Goal: Information Seeking & Learning: Understand process/instructions

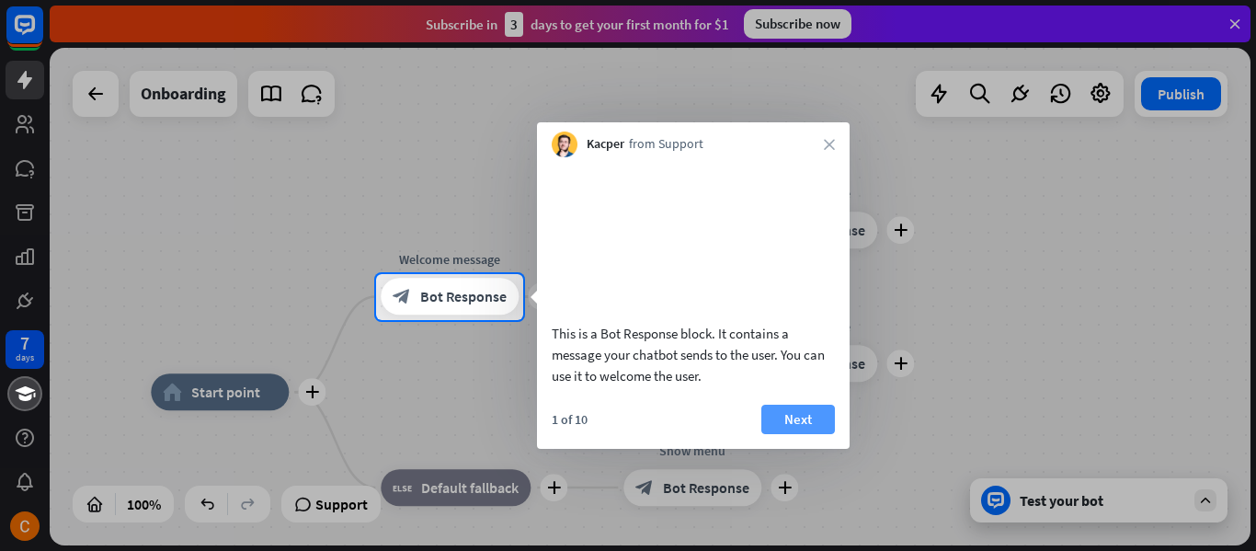
click at [789, 434] on button "Next" at bounding box center [798, 418] width 74 height 29
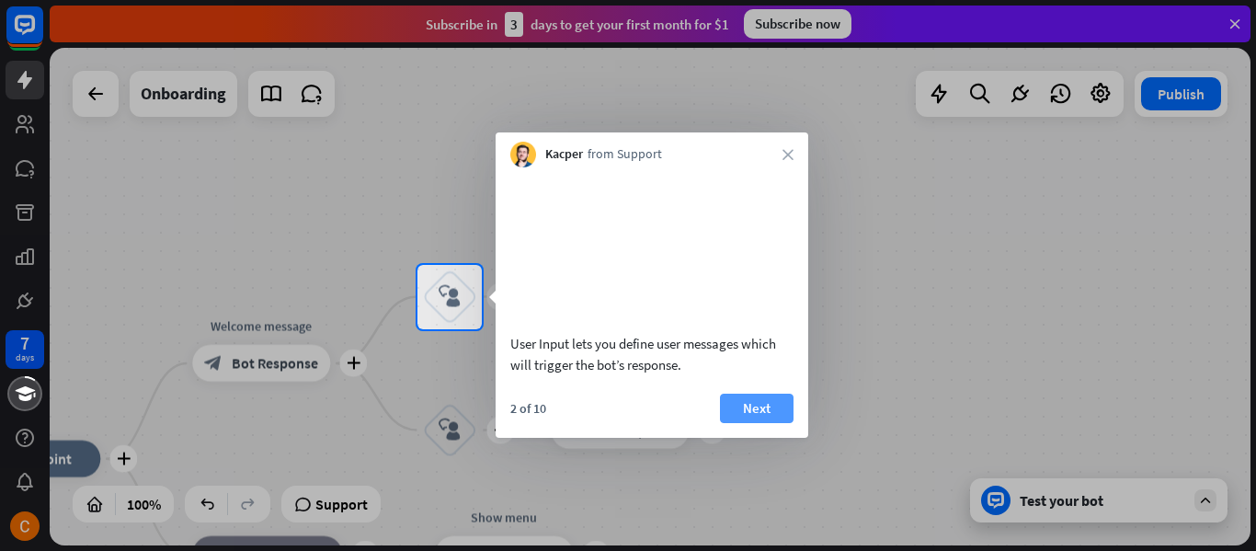
click at [780, 423] on button "Next" at bounding box center [757, 407] width 74 height 29
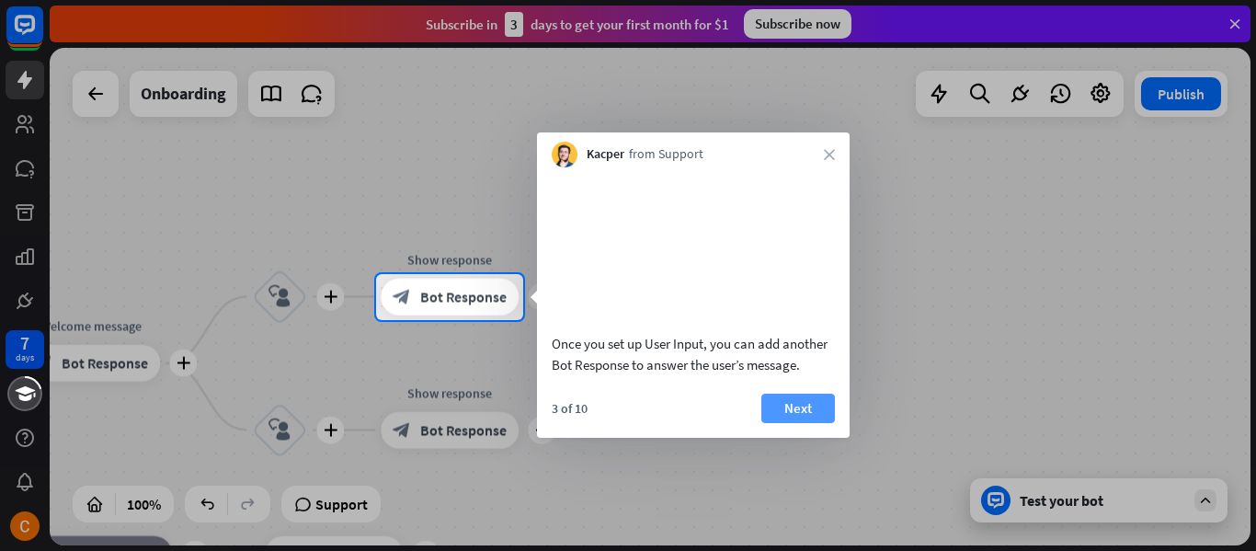
click at [785, 422] on button "Next" at bounding box center [798, 407] width 74 height 29
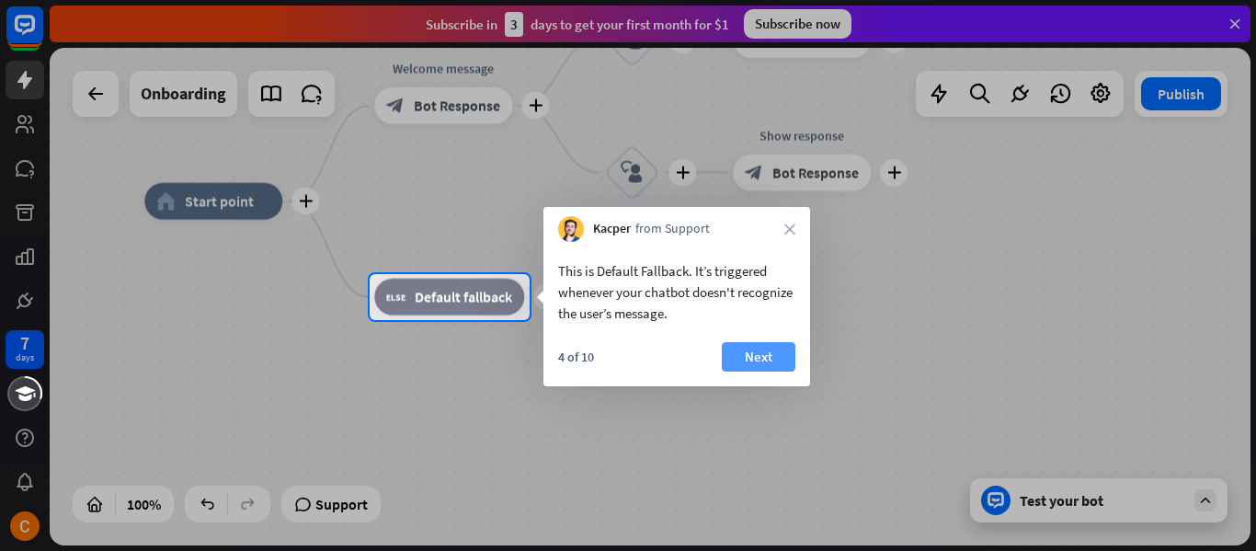
click at [780, 361] on button "Next" at bounding box center [759, 356] width 74 height 29
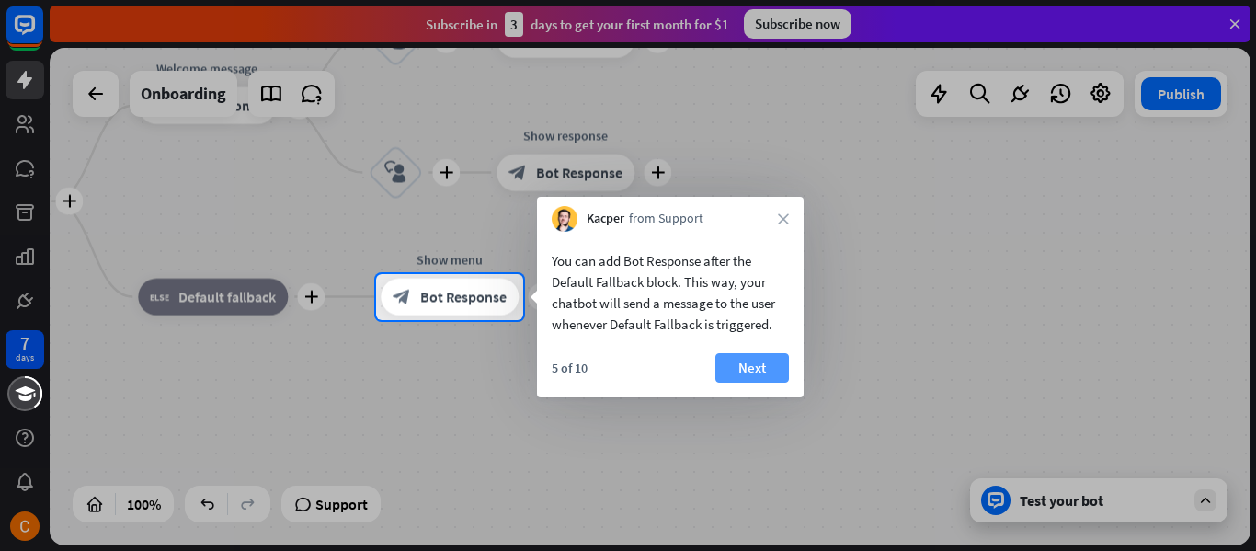
click at [775, 361] on button "Next" at bounding box center [752, 367] width 74 height 29
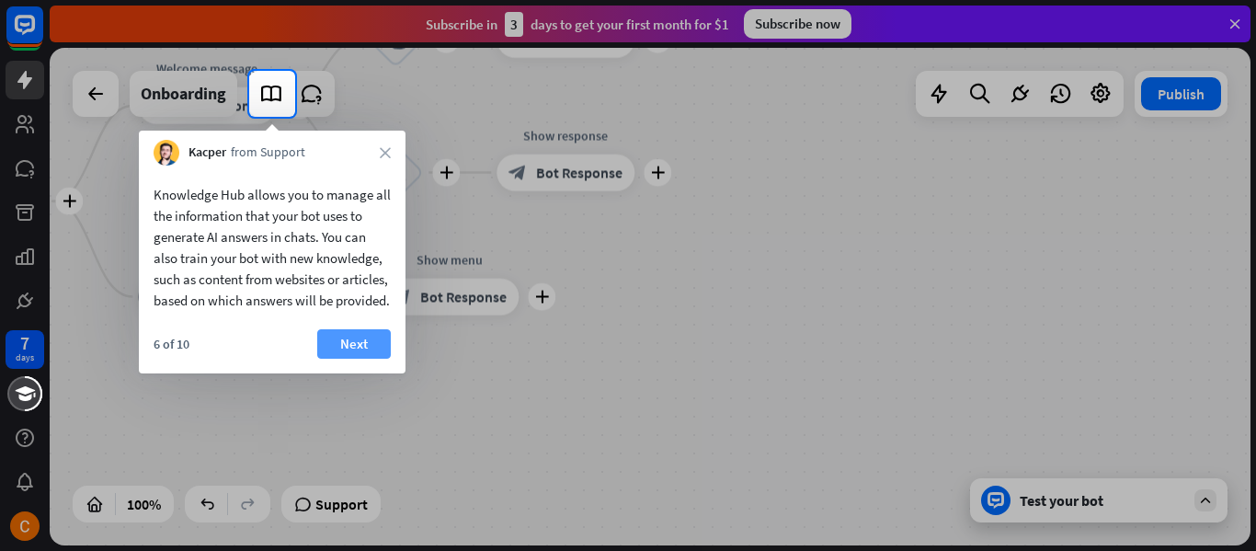
click at [344, 359] on button "Next" at bounding box center [354, 343] width 74 height 29
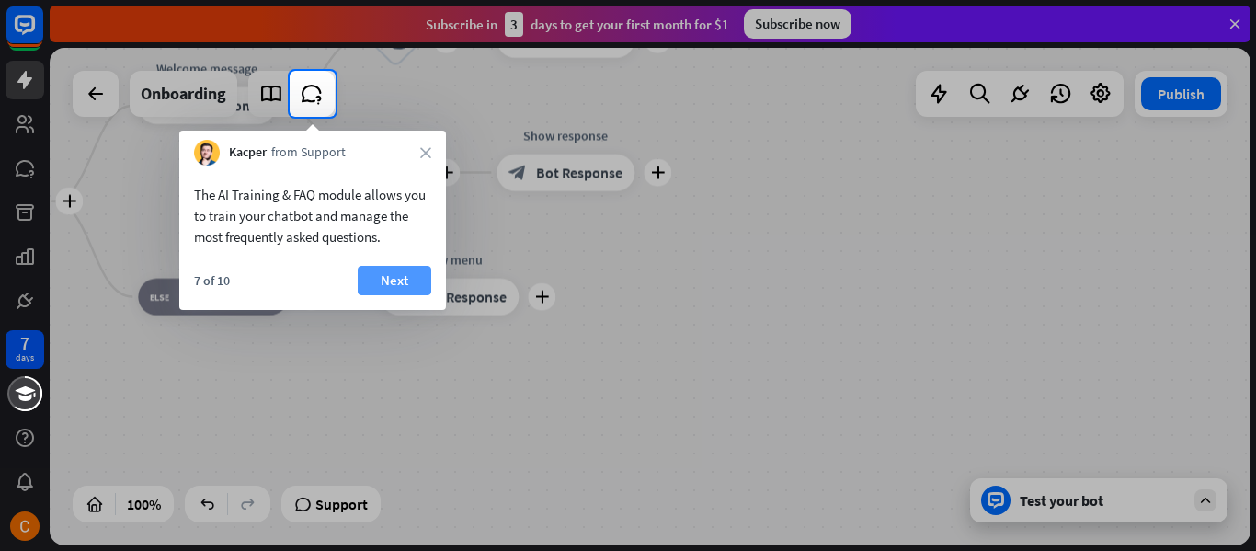
click at [412, 276] on button "Next" at bounding box center [395, 280] width 74 height 29
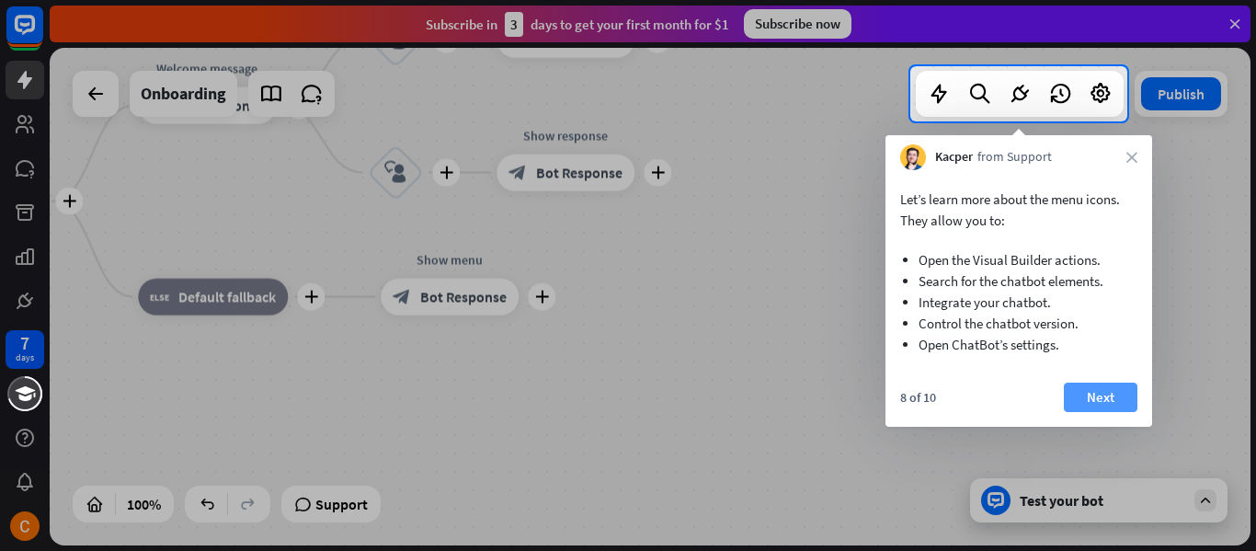
click at [1102, 394] on button "Next" at bounding box center [1101, 396] width 74 height 29
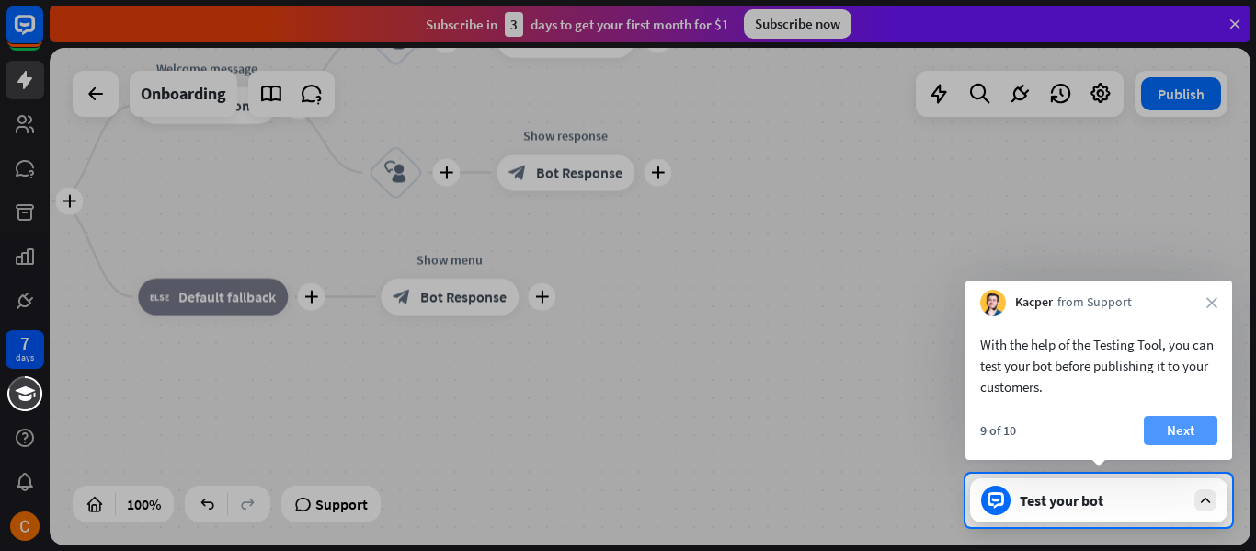
click at [1173, 433] on button "Next" at bounding box center [1181, 430] width 74 height 29
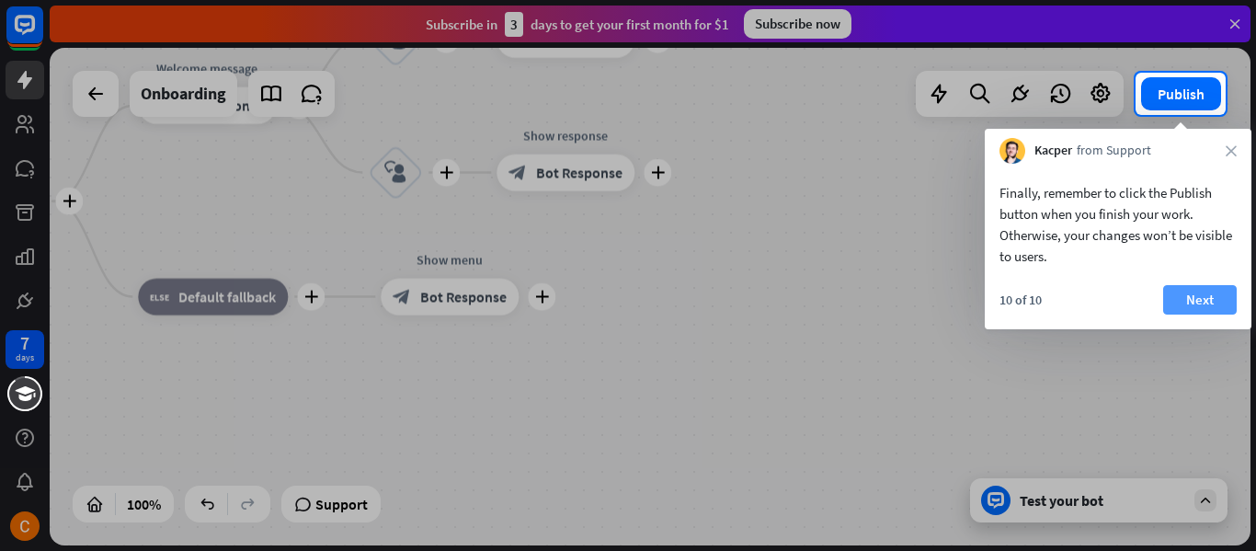
click at [1199, 298] on button "Next" at bounding box center [1200, 299] width 74 height 29
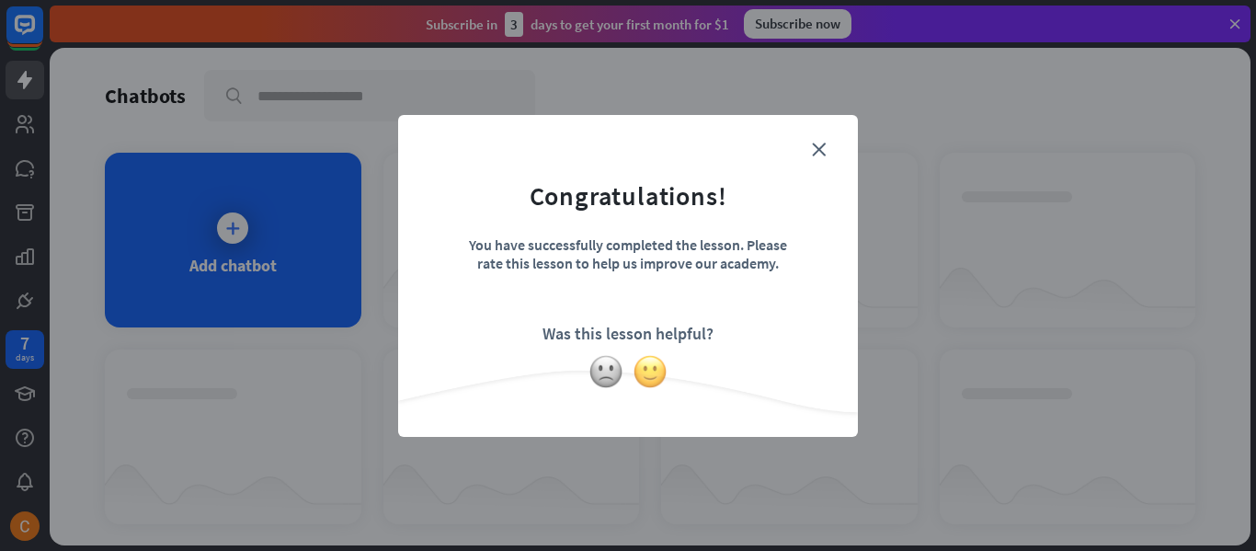
click at [654, 373] on img at bounding box center [649, 371] width 35 height 35
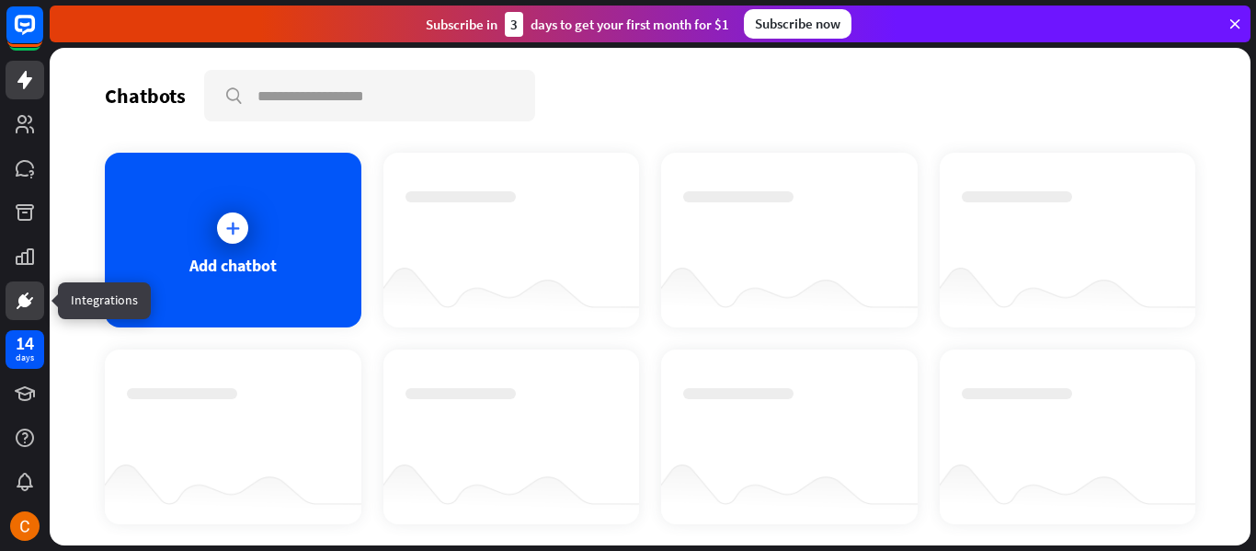
click at [33, 298] on icon at bounding box center [25, 301] width 22 height 22
